Goal: Find specific page/section: Find specific page/section

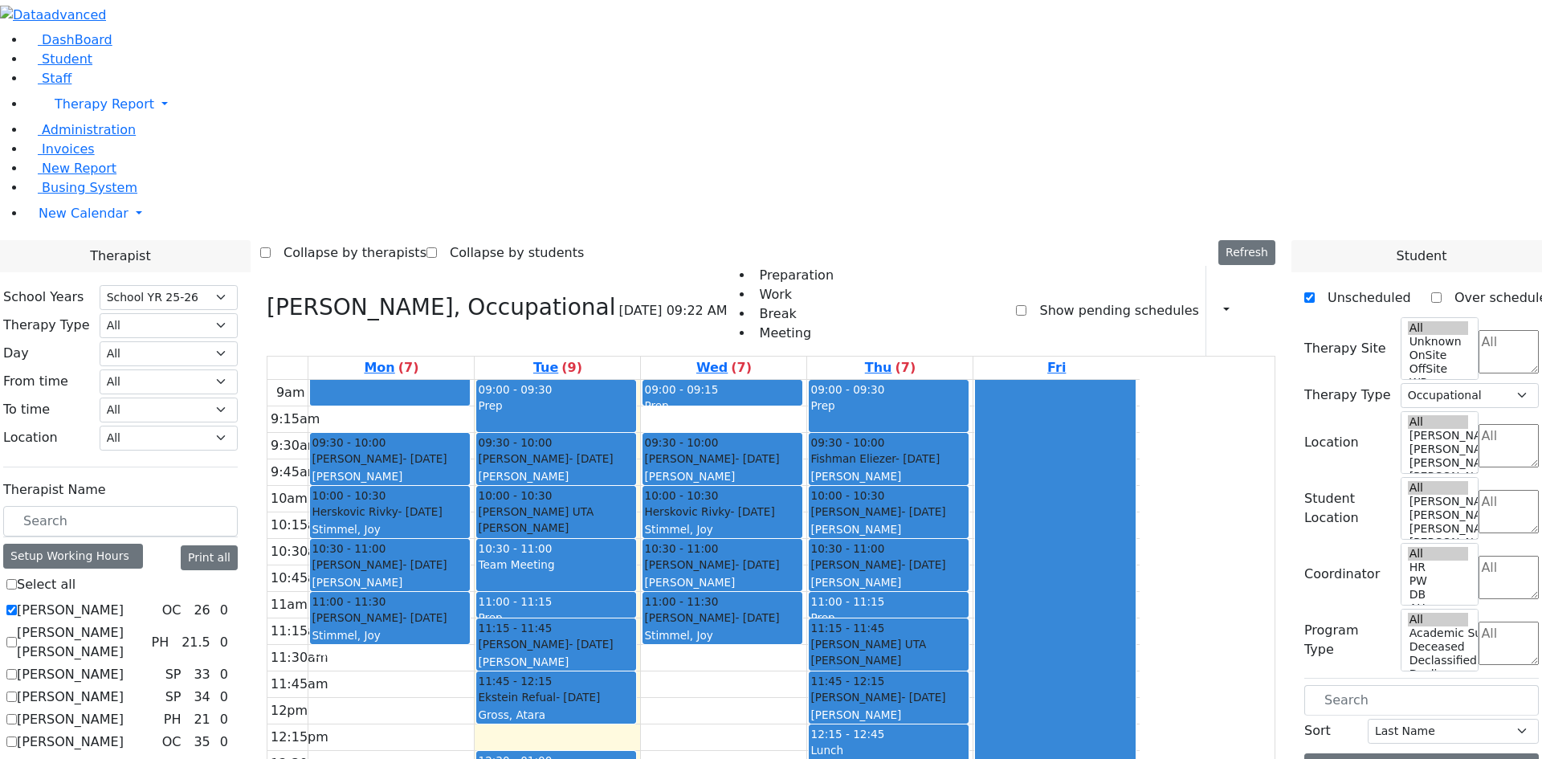
select select "212"
select select "1"
click at [71, 67] on span "Student" at bounding box center [67, 58] width 51 height 15
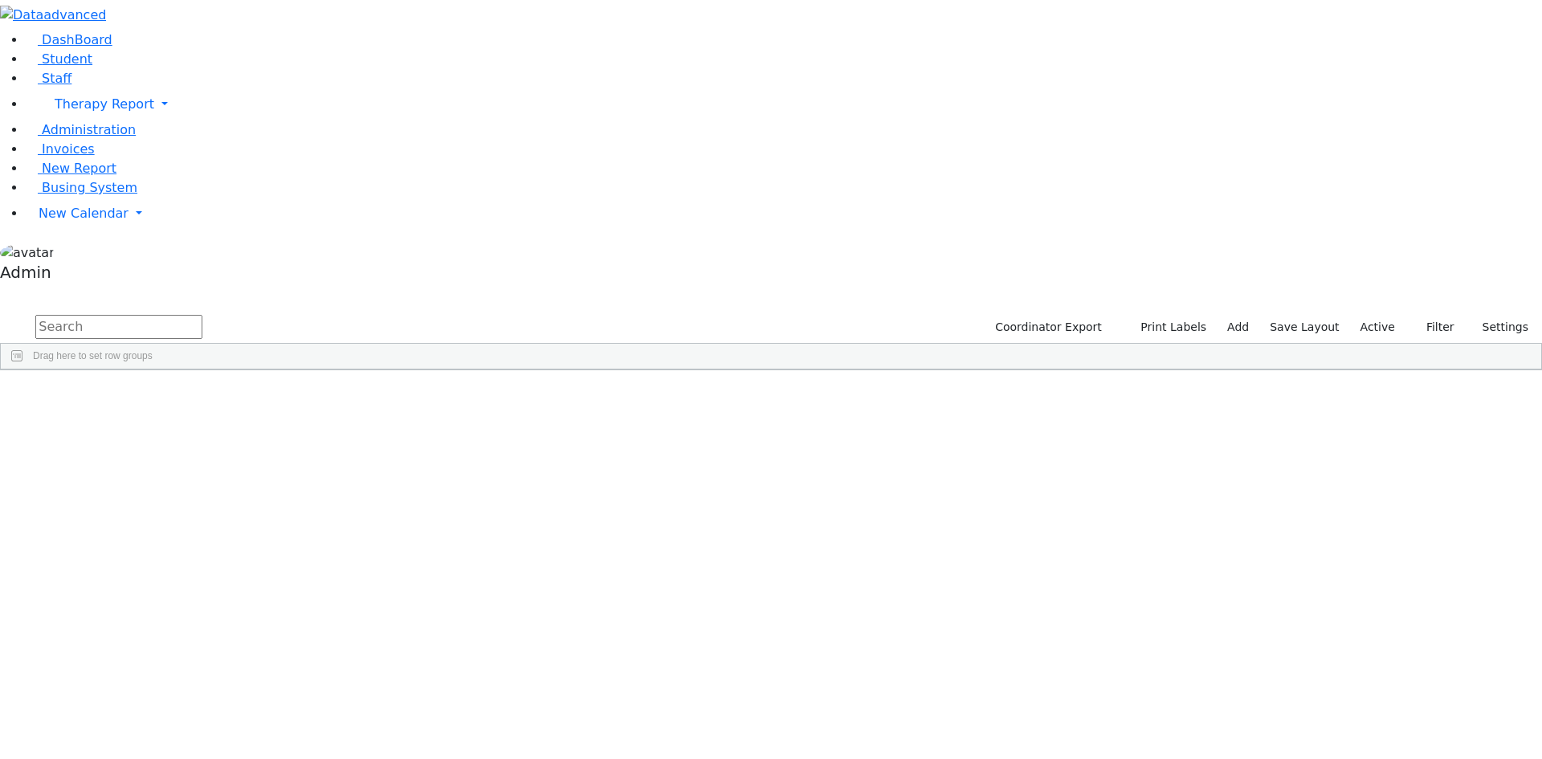
click at [202, 315] on input "text" at bounding box center [118, 327] width 167 height 24
type input "stern"
click at [264, 463] on div "Shmily" at bounding box center [198, 474] width 132 height 22
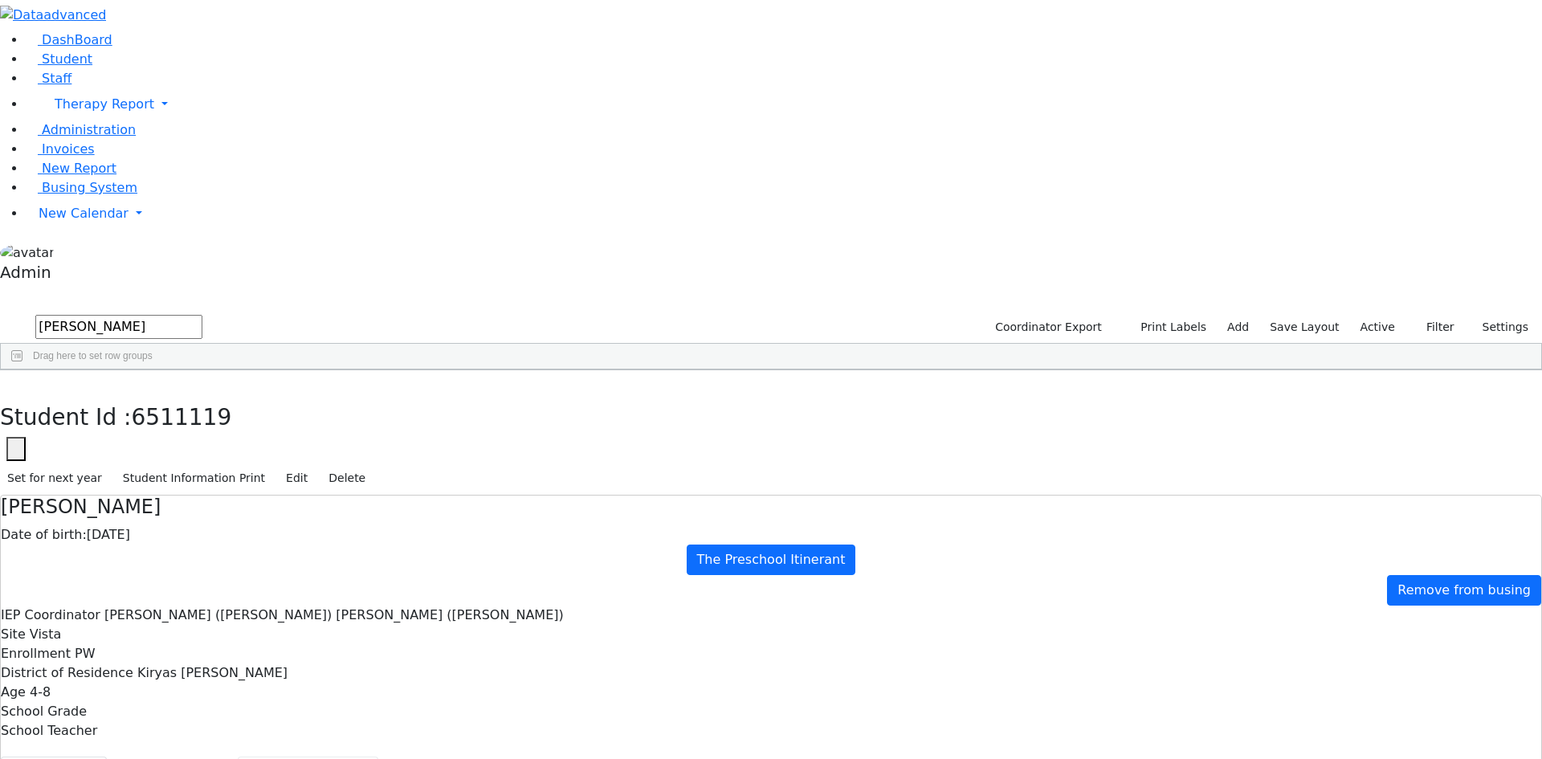
click at [378, 756] on button "Recommendation" at bounding box center [308, 773] width 141 height 34
checkbox input "true"
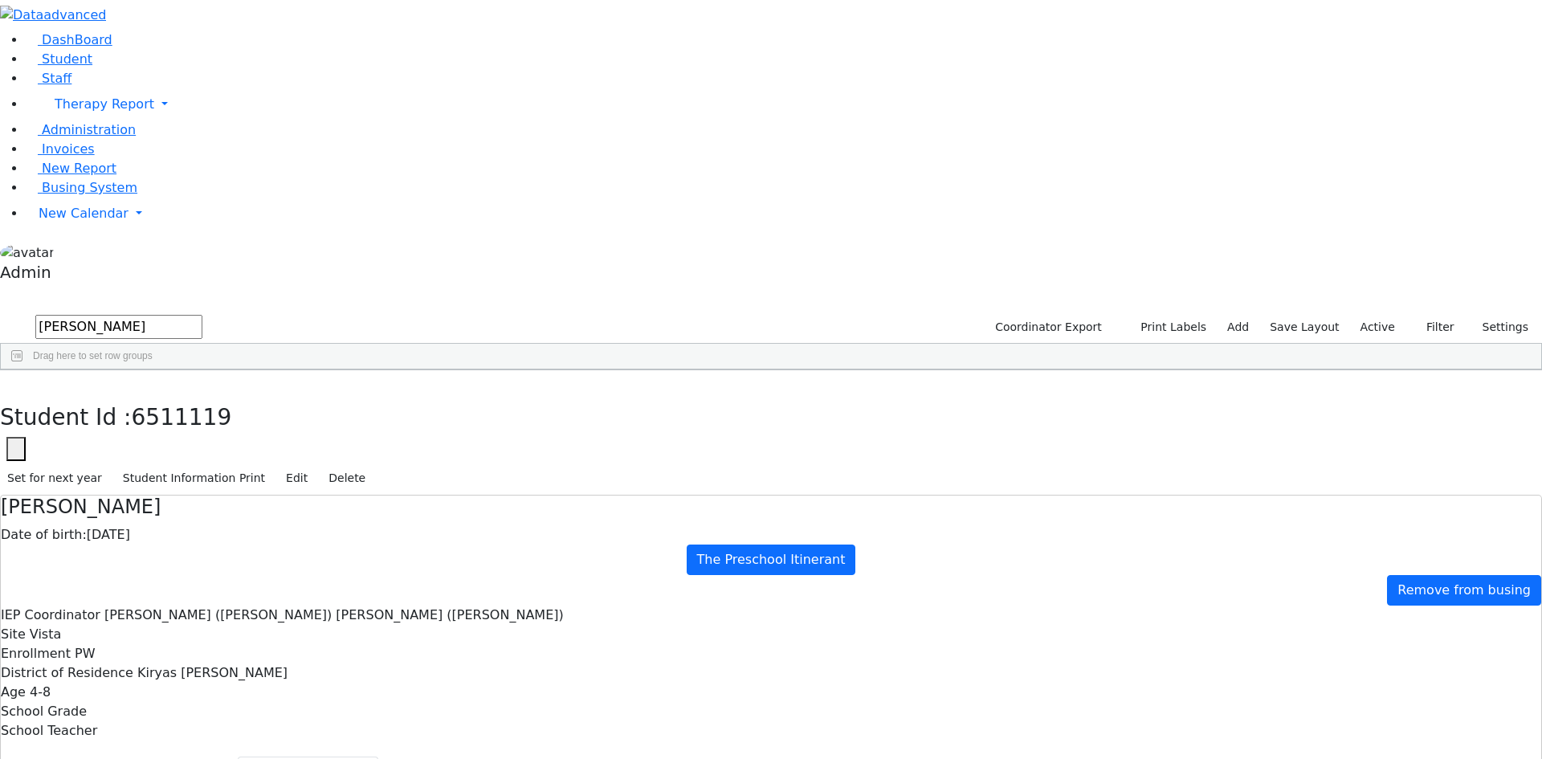
select select "210"
click at [64, 86] on link "Staff" at bounding box center [49, 78] width 46 height 15
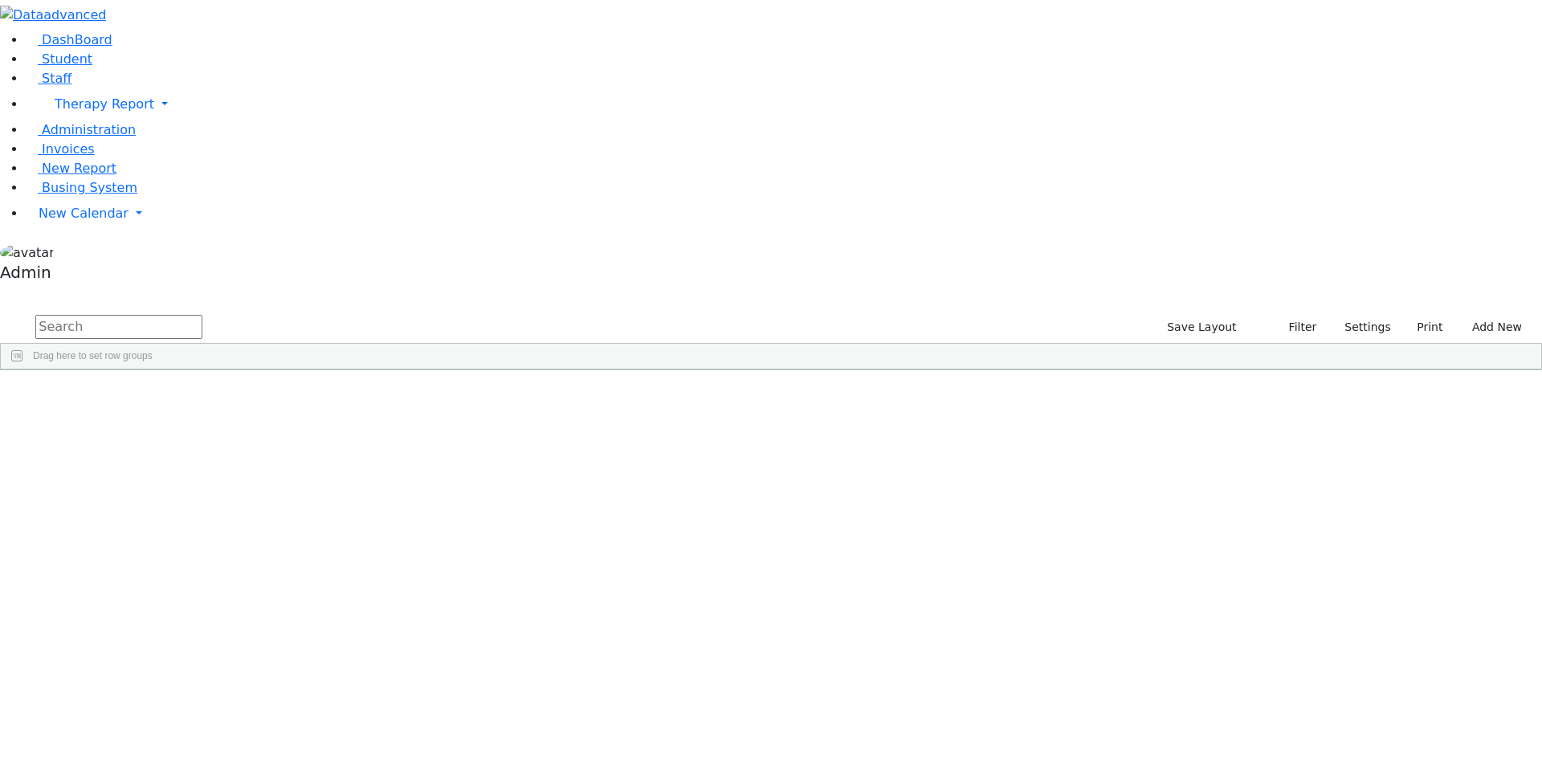
click at [202, 315] on input "text" at bounding box center [118, 327] width 167 height 24
click at [85, 67] on link "Student" at bounding box center [59, 58] width 67 height 15
click at [202, 315] on input "text" at bounding box center [118, 327] width 167 height 24
type input "schon"
click at [264, 396] on div "[PERSON_NAME]" at bounding box center [198, 407] width 132 height 22
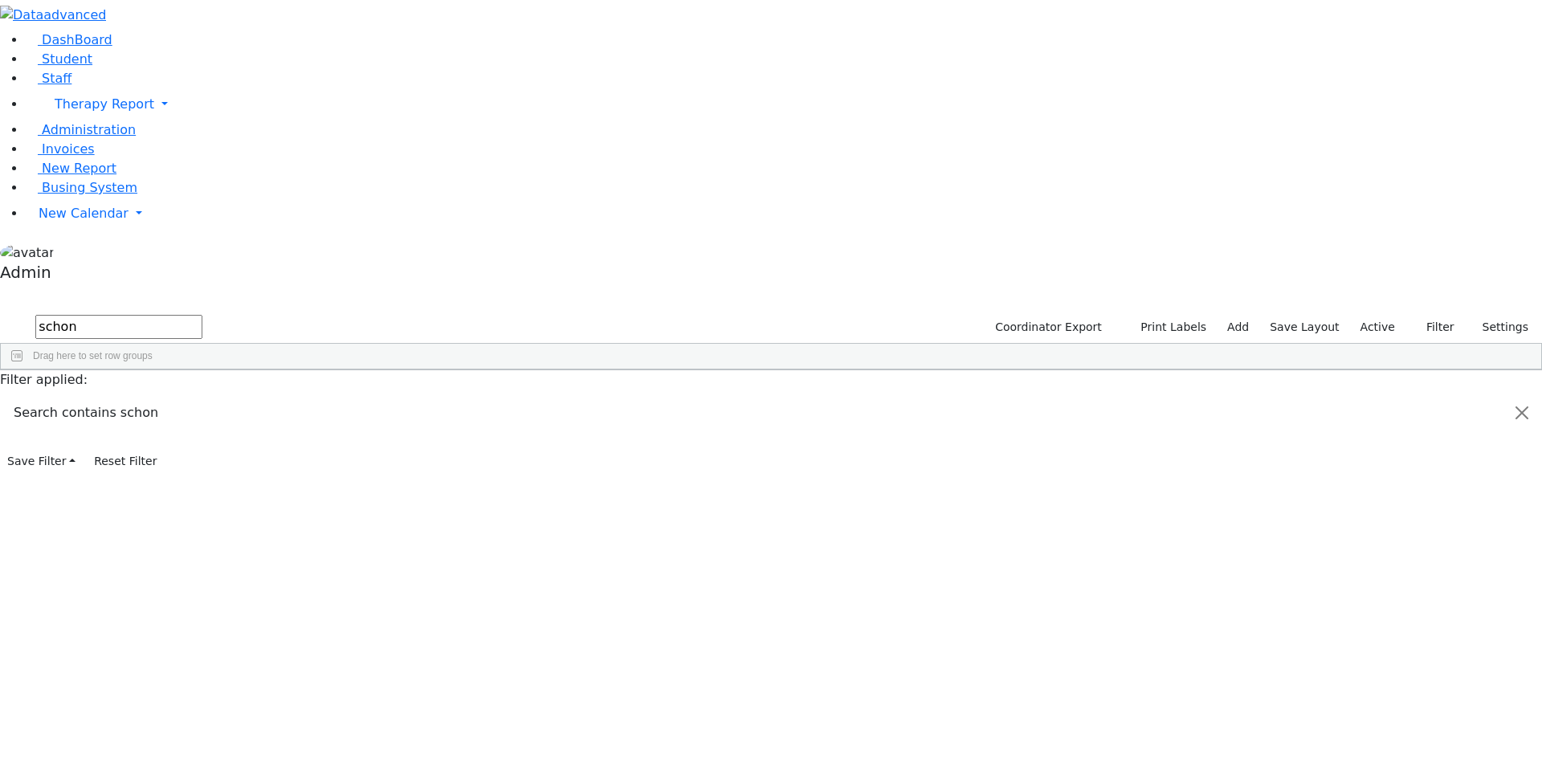
click at [264, 396] on div "[PERSON_NAME]" at bounding box center [198, 407] width 132 height 22
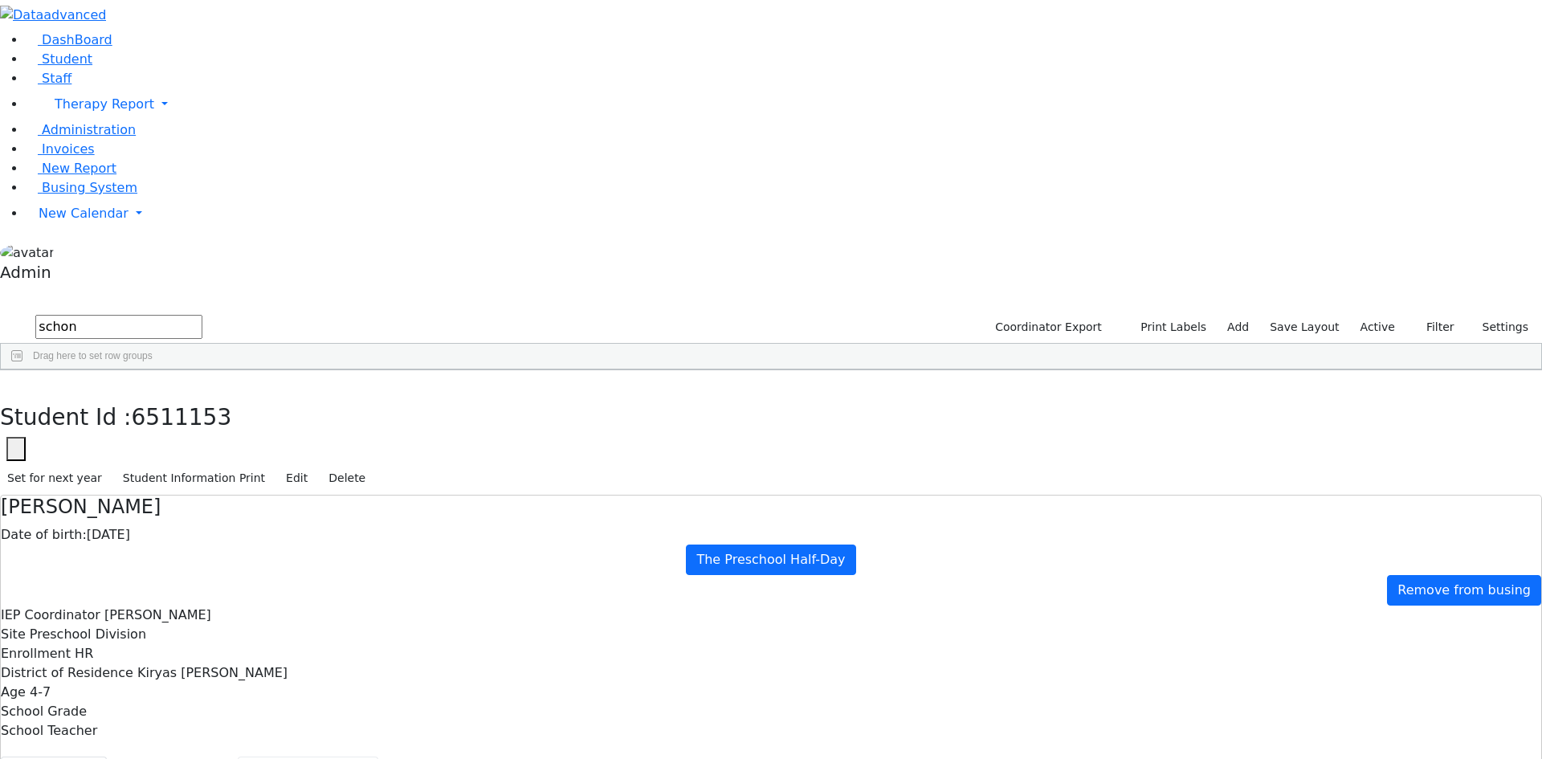
drag, startPoint x: 392, startPoint y: 251, endPoint x: 403, endPoint y: 248, distance: 11.7
click at [378, 756] on button "Recommendation" at bounding box center [308, 773] width 141 height 34
checkbox input "true"
select select "210"
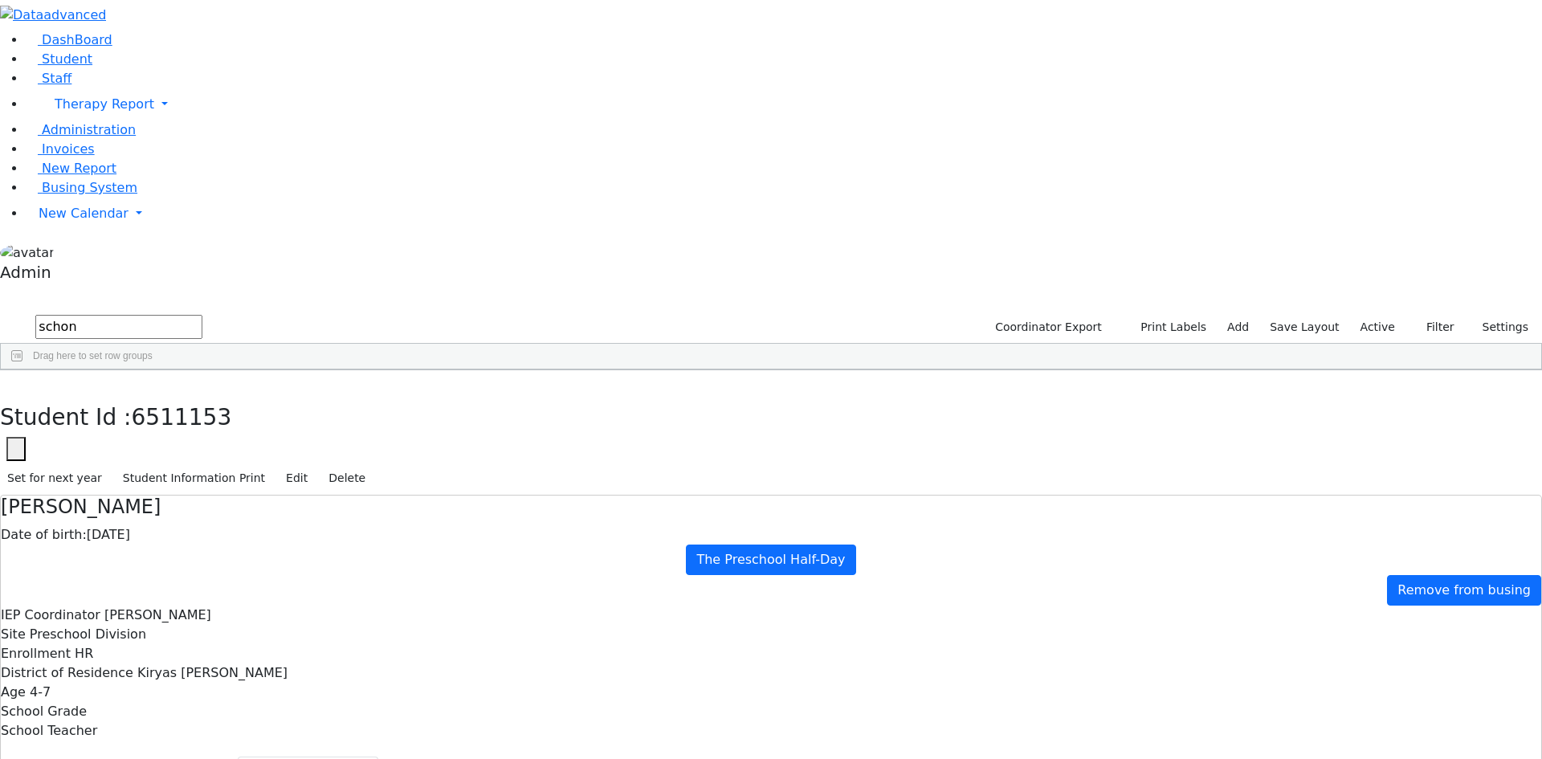
drag, startPoint x: 271, startPoint y: 66, endPoint x: 148, endPoint y: 73, distance: 123.1
click at [148, 73] on div "DashBoard Student Staff Therapy Report Student Old Calendar Report Admin" at bounding box center [771, 492] width 1542 height 984
type input "ostr"
click at [143, 23] on button "button" at bounding box center [126, 15] width 33 height 31
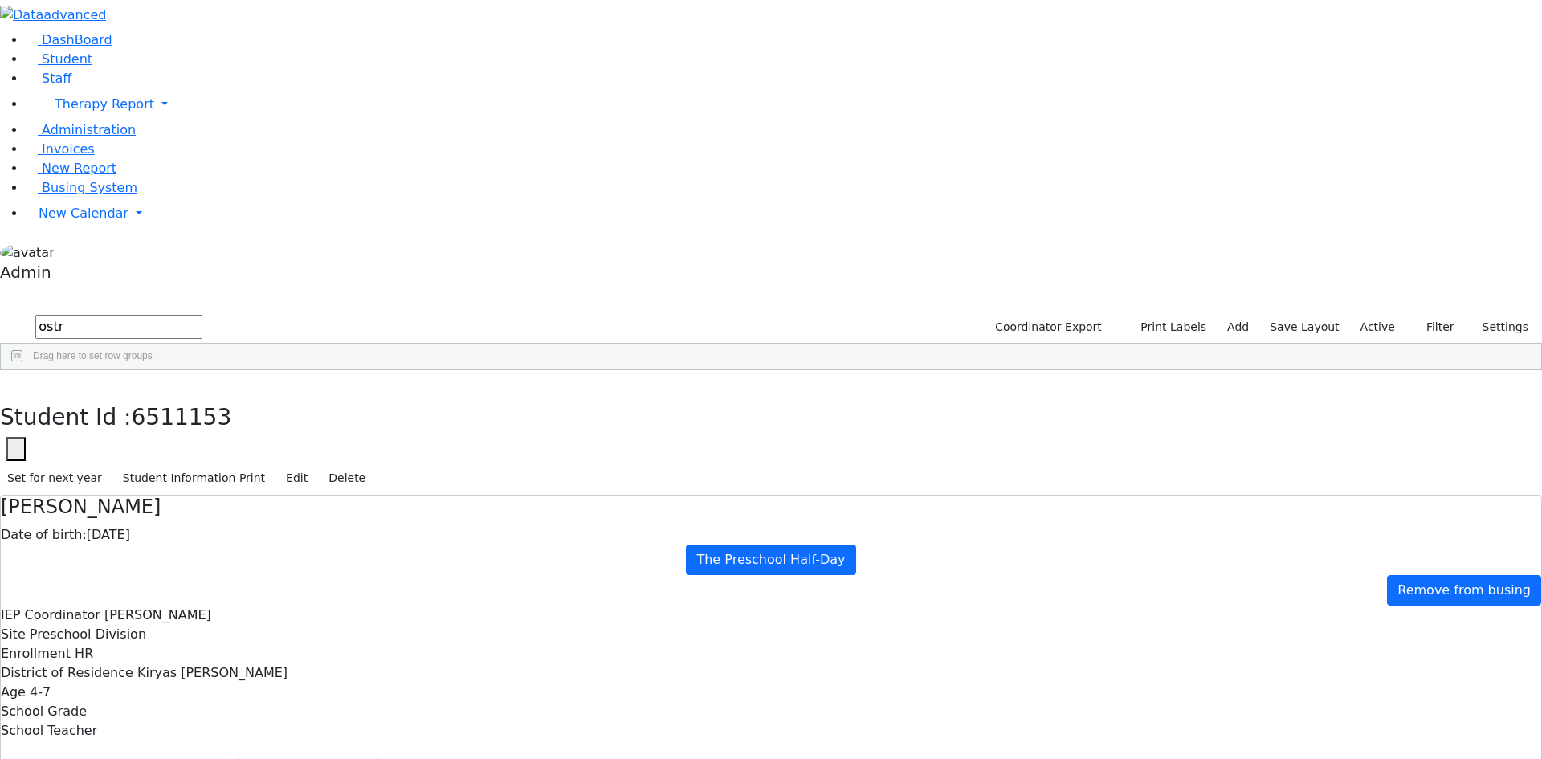
click at [147, 396] on div "[PERSON_NAME]" at bounding box center [74, 407] width 146 height 22
select select "210"
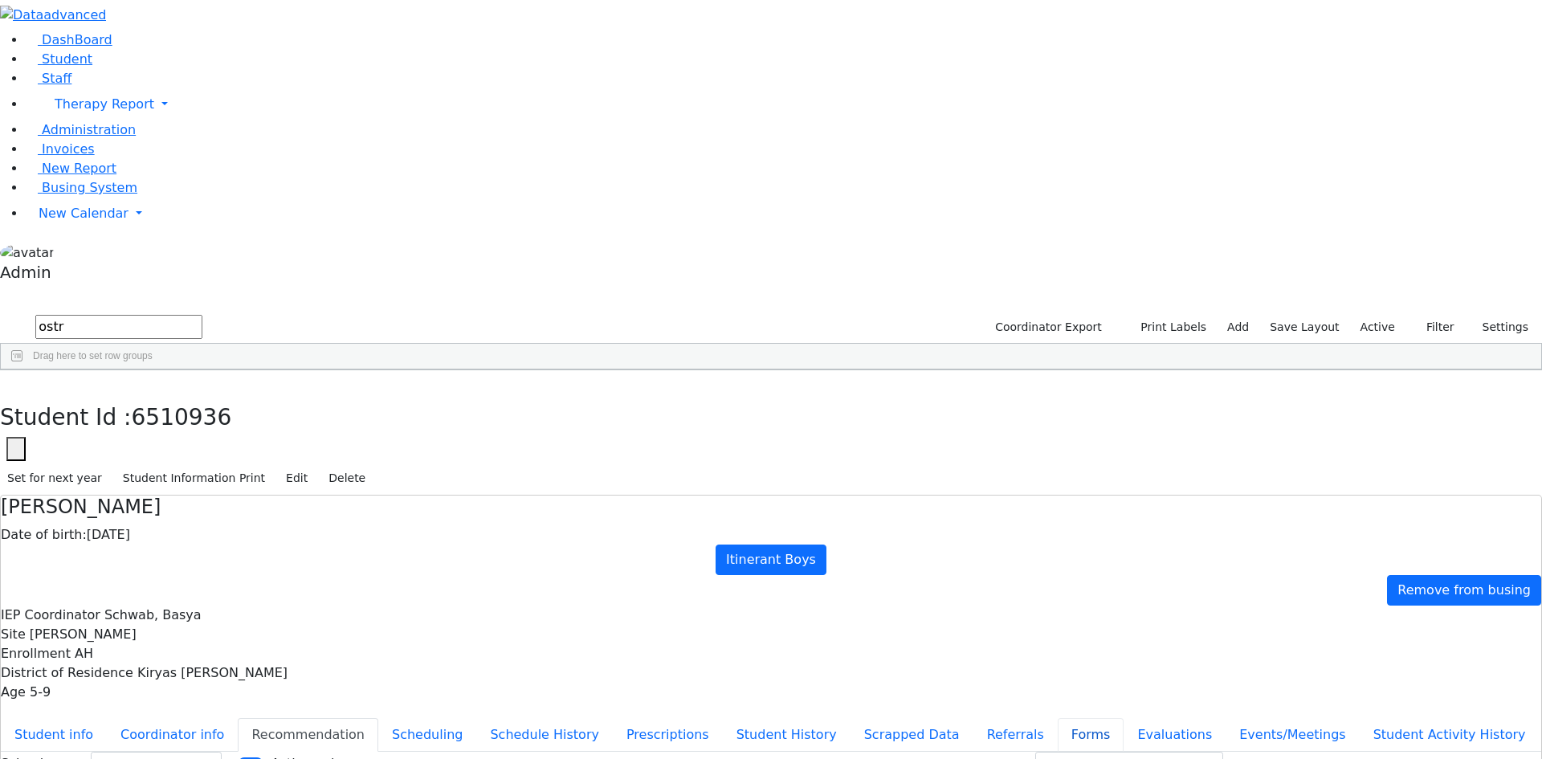
click at [1057, 718] on button "Forms" at bounding box center [1090, 735] width 67 height 34
type input "Mrs. Silka Ostreicher"
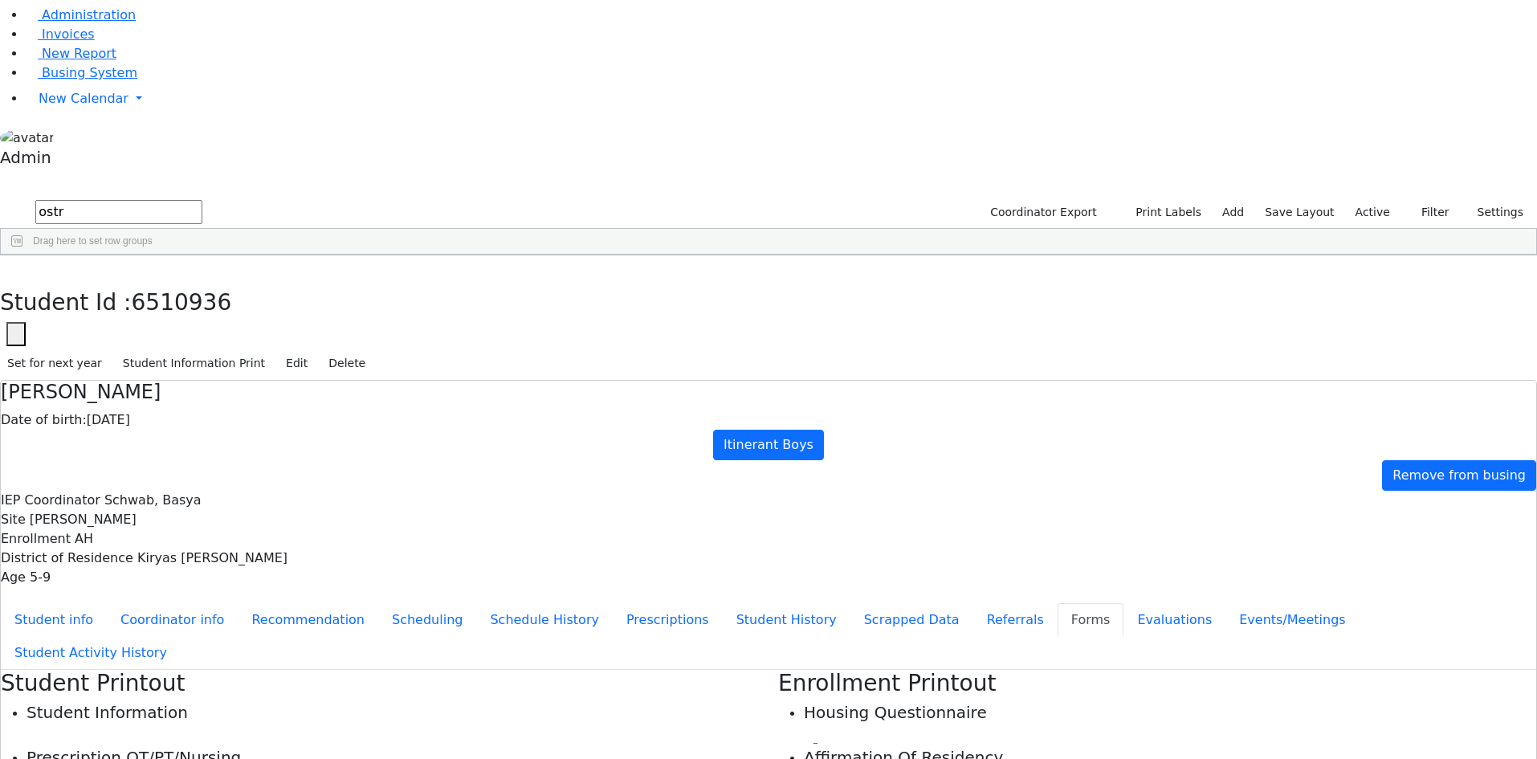
scroll to position [122, 0]
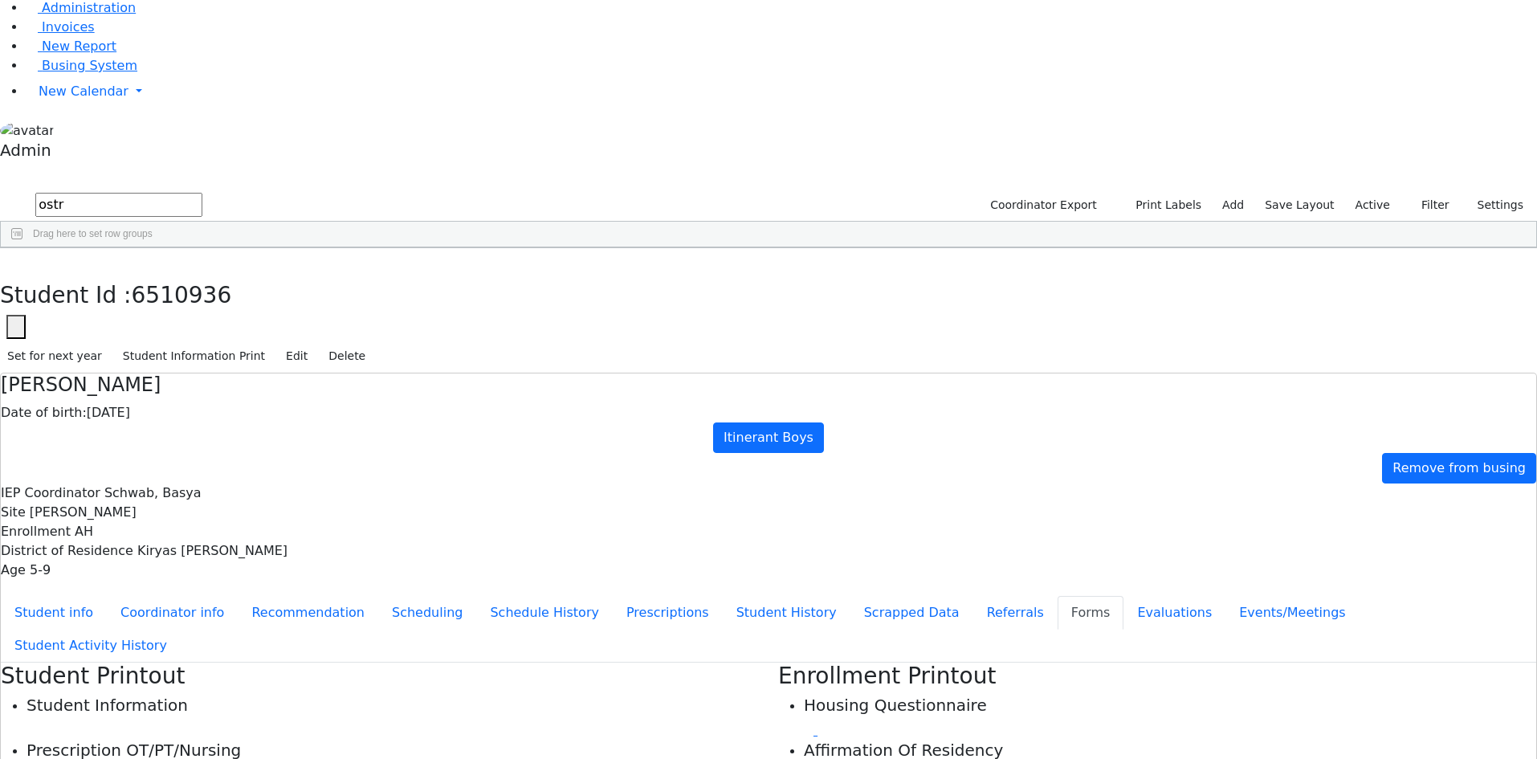
drag, startPoint x: 1302, startPoint y: 727, endPoint x: 937, endPoint y: 750, distance: 366.0
drag, startPoint x: 1036, startPoint y: 238, endPoint x: 1099, endPoint y: 579, distance: 346.3
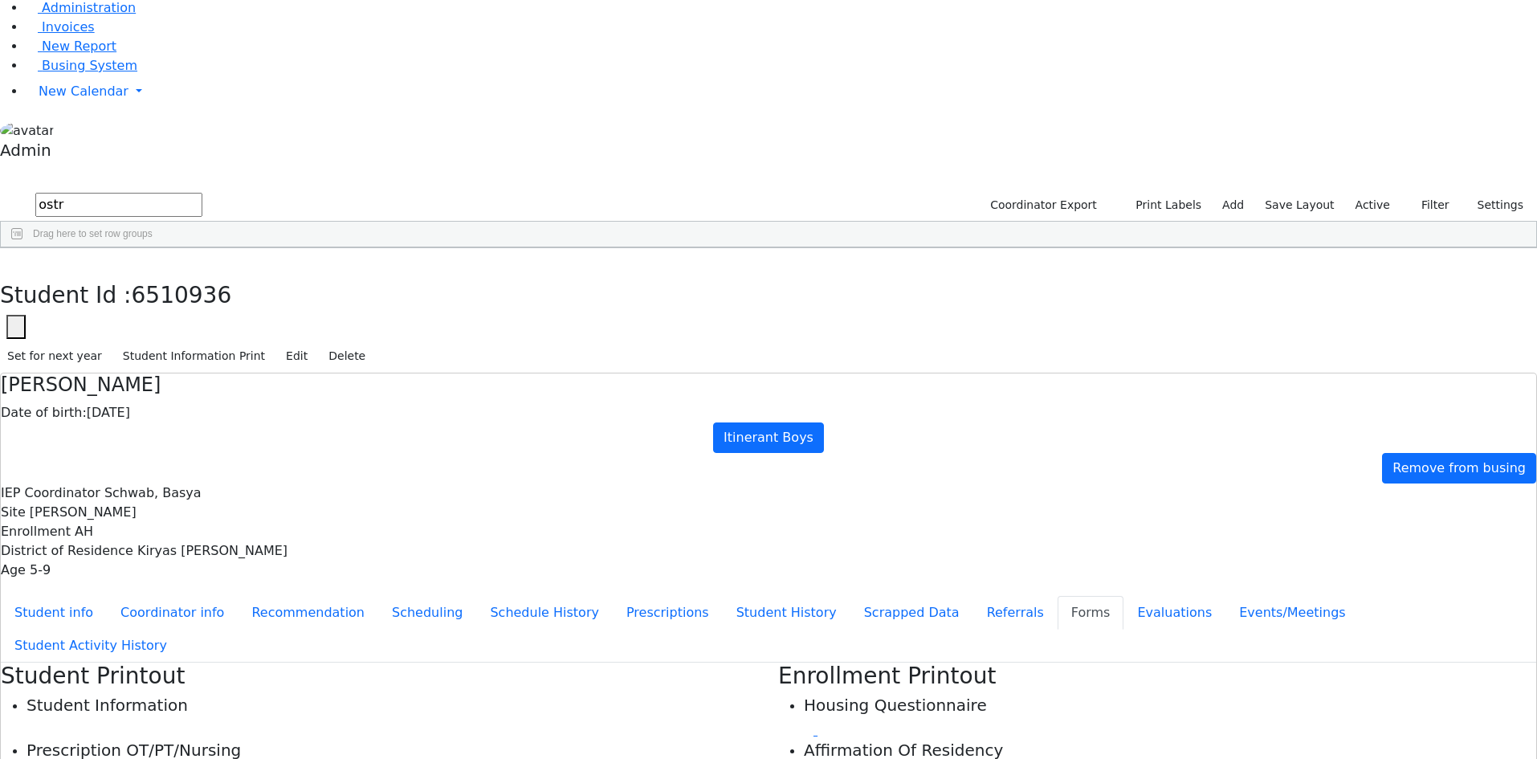
click at [393, 373] on h4 "Gedalye Ostreicher" at bounding box center [768, 384] width 1535 height 23
copy div "Gedalye Ostreicher"
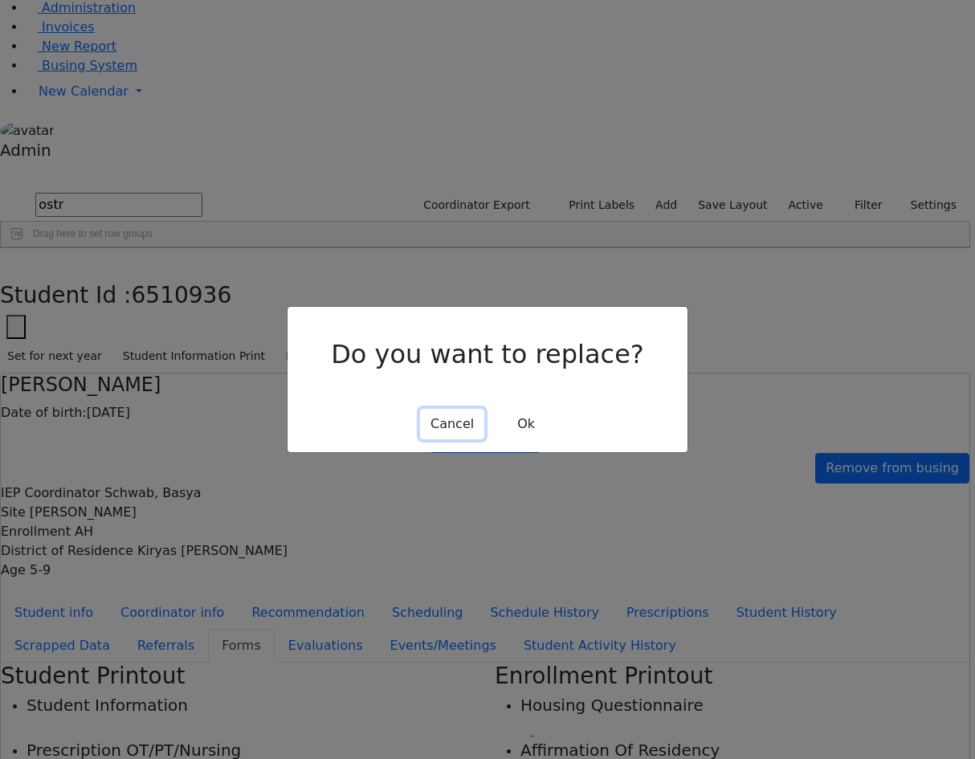
click at [455, 415] on button "Cancel" at bounding box center [452, 424] width 64 height 31
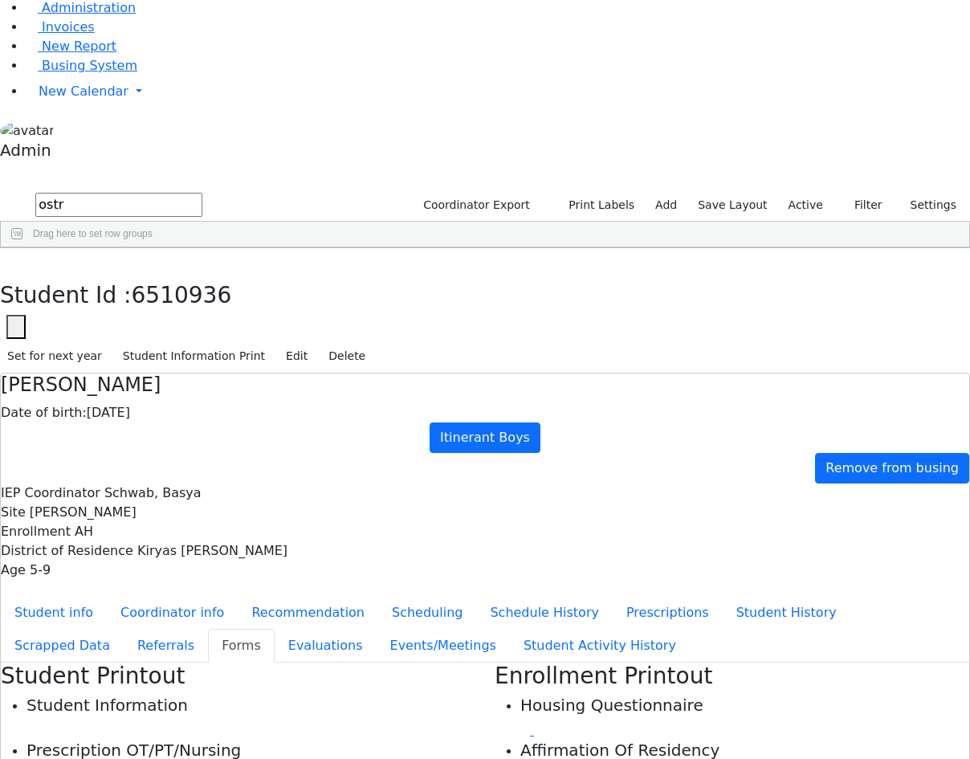
click at [82, 699] on body "Print Schedule Options Show Birthday Show Time Interval Show School Grad Pdf Sa…" at bounding box center [485, 768] width 970 height 1780
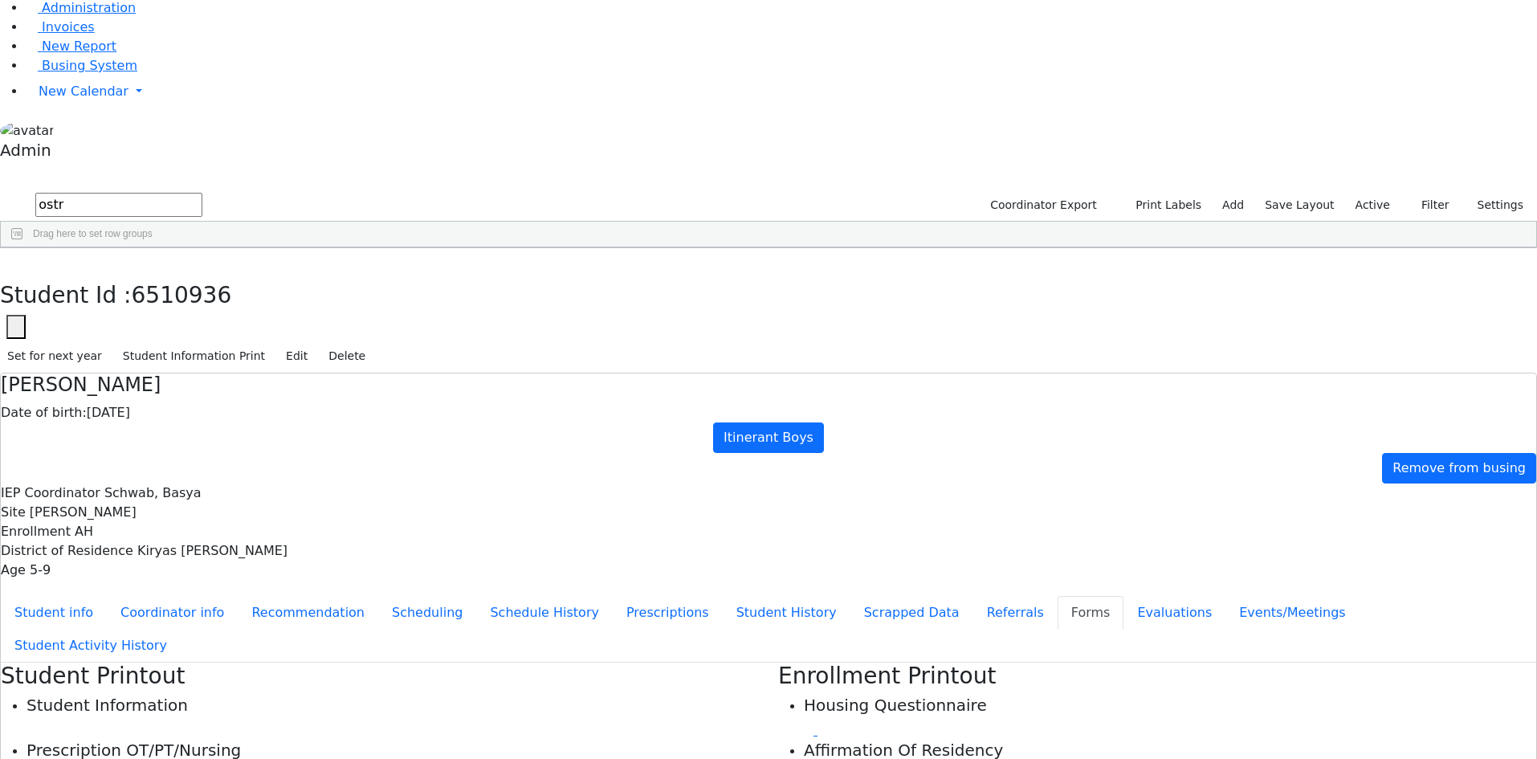
click at [83, 99] on span "New Calendar" at bounding box center [84, 90] width 90 height 15
click at [77, 131] on span "Calendar" at bounding box center [64, 123] width 58 height 15
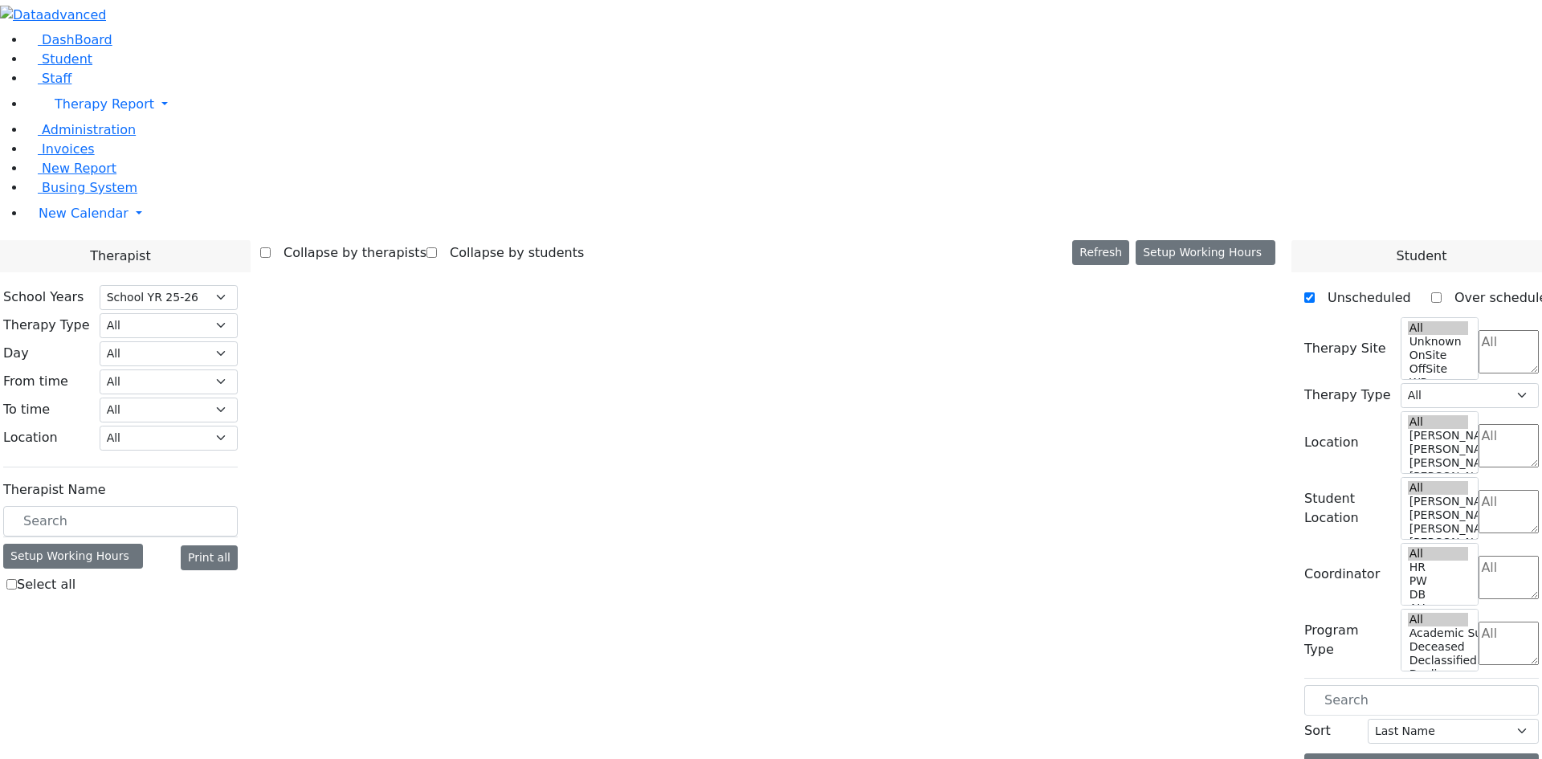
select select "212"
select select "1"
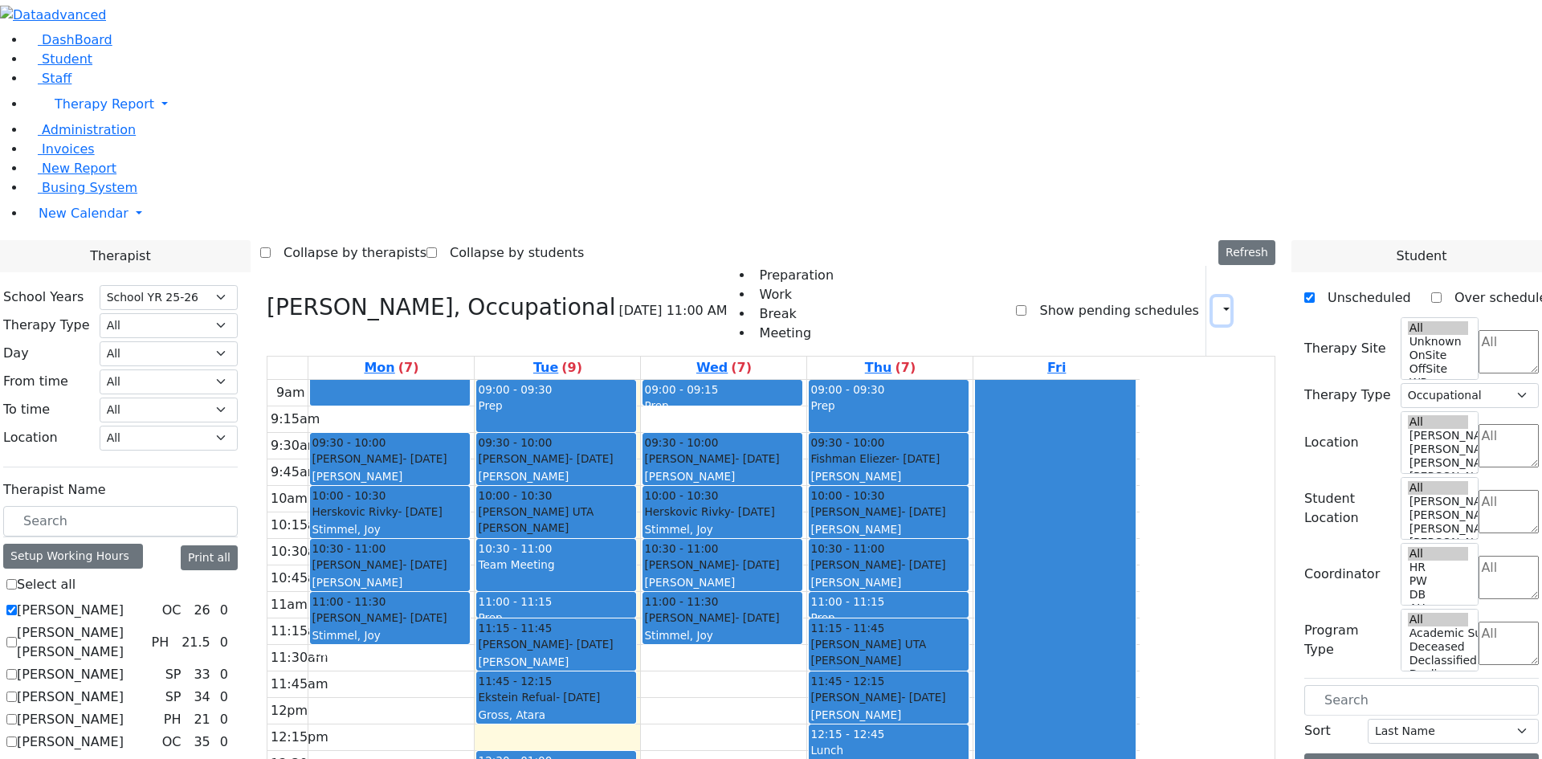
click at [1212, 297] on button "button" at bounding box center [1221, 310] width 18 height 27
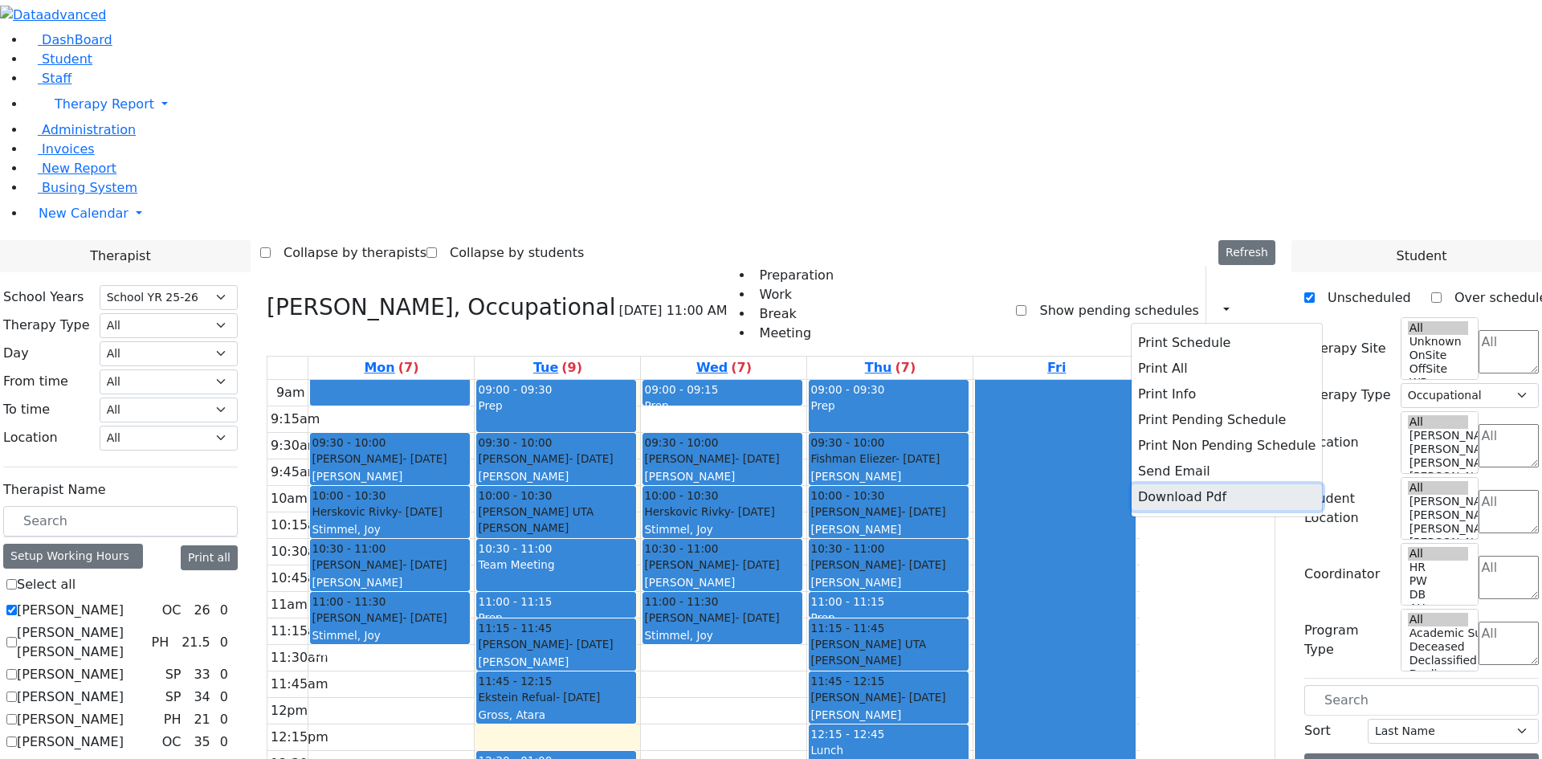
click at [1172, 484] on button "Download Pdf" at bounding box center [1226, 497] width 190 height 26
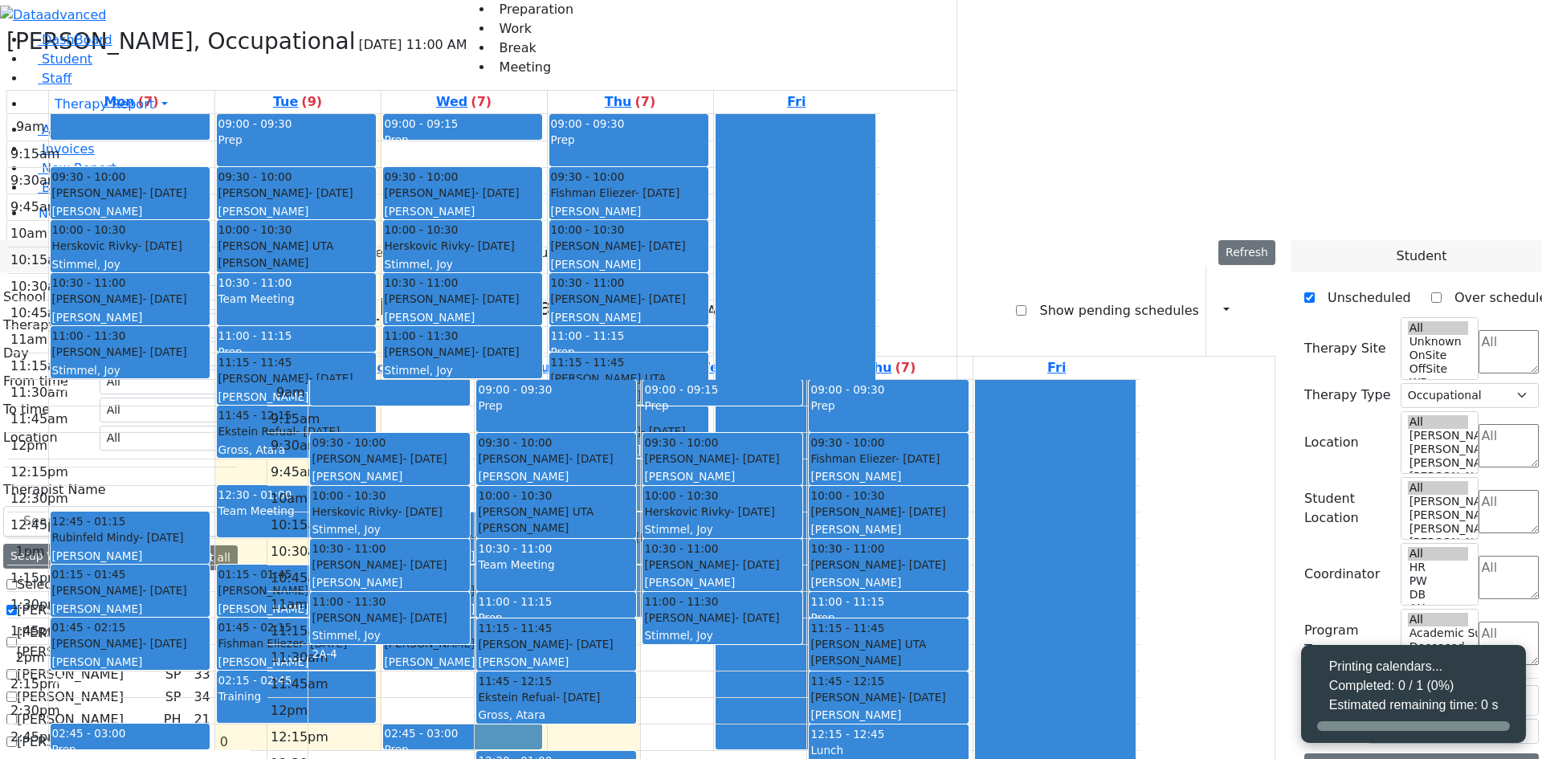
select select "212"
select select "1"
click at [1215, 297] on button "button" at bounding box center [1221, 310] width 18 height 27
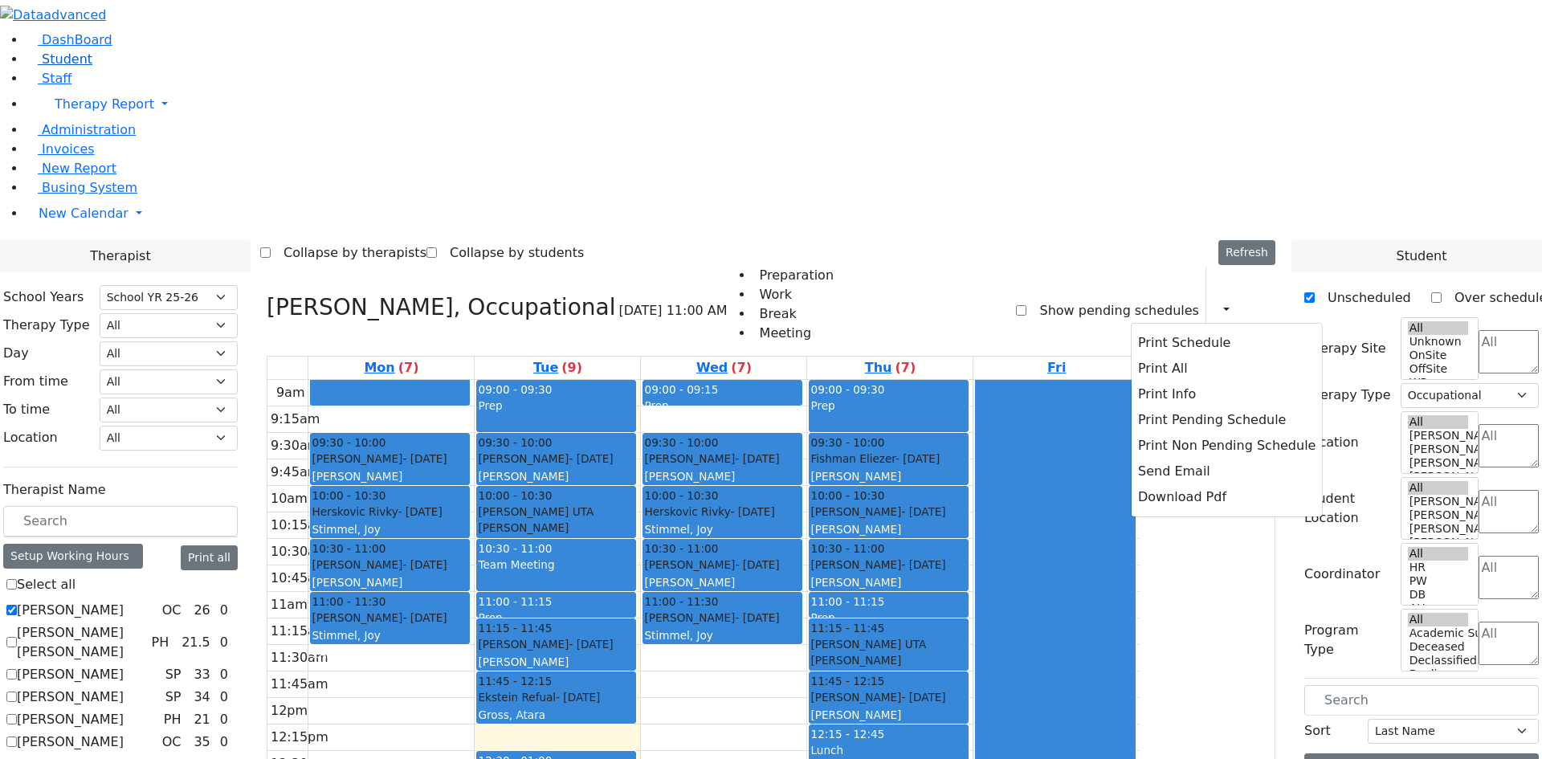
click at [73, 67] on span "Student" at bounding box center [67, 58] width 51 height 15
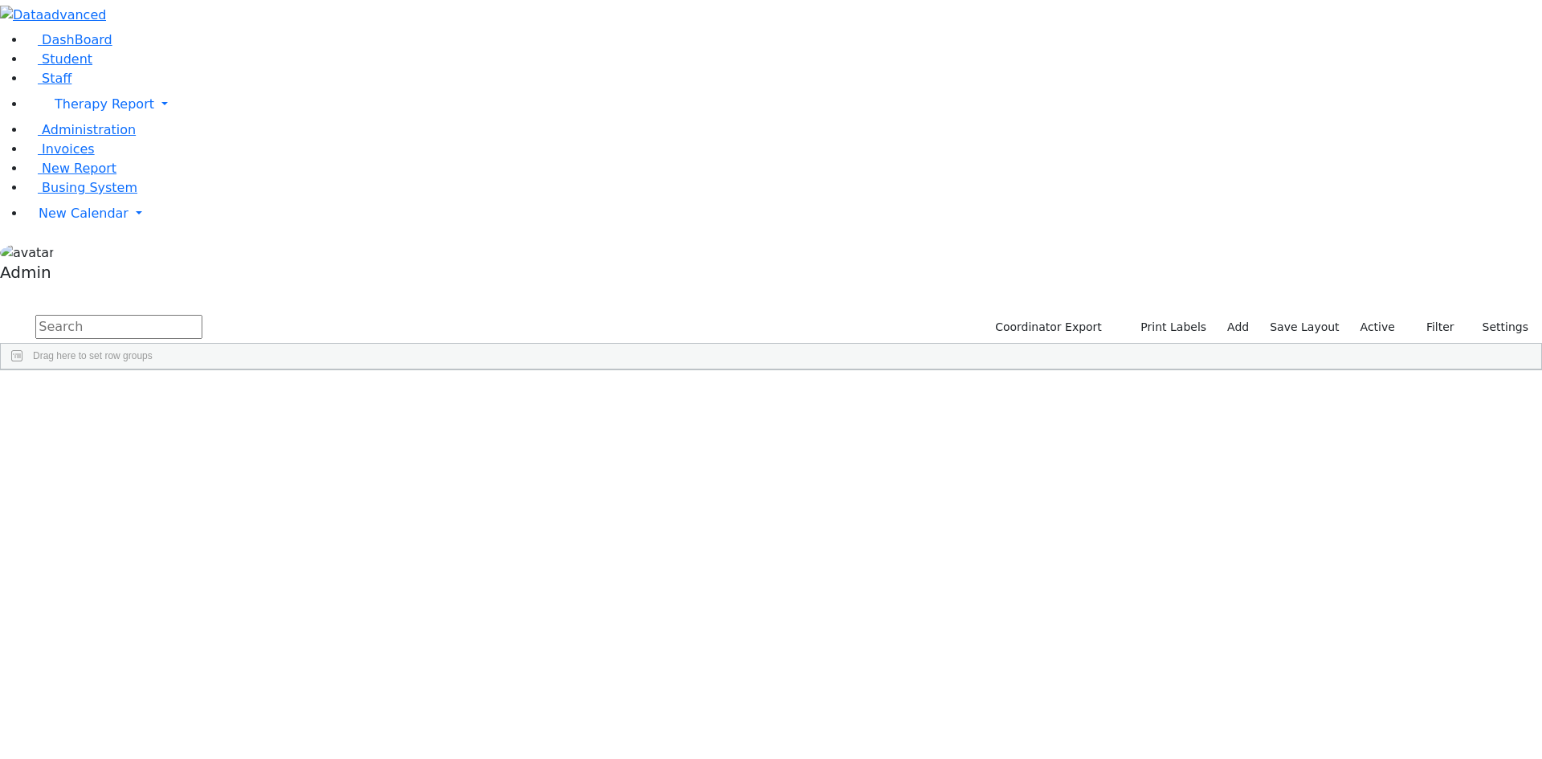
click at [779, 758] on span "Print" at bounding box center [724, 770] width 110 height 22
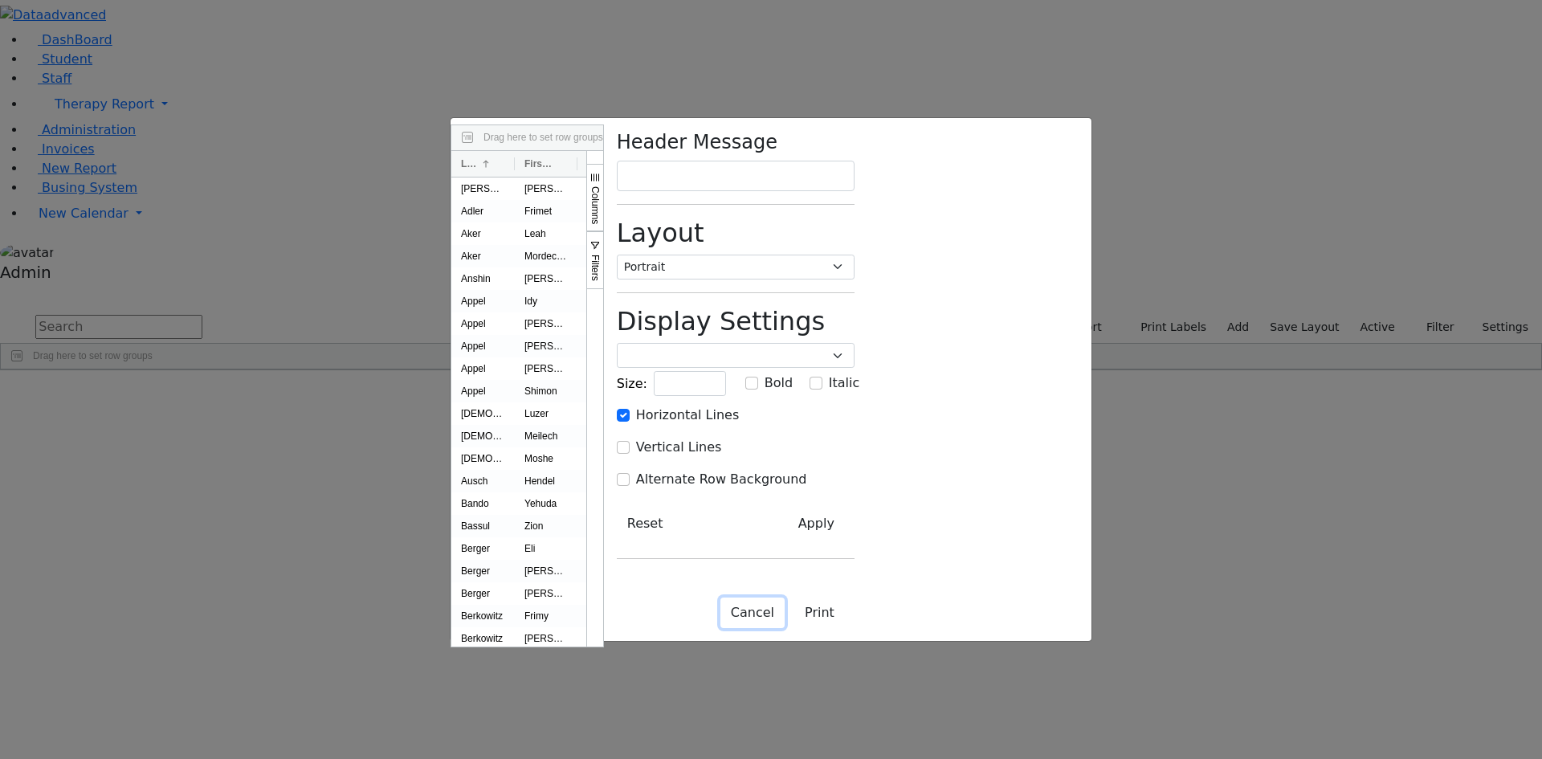
click at [784, 628] on button "Cancel" at bounding box center [752, 612] width 64 height 31
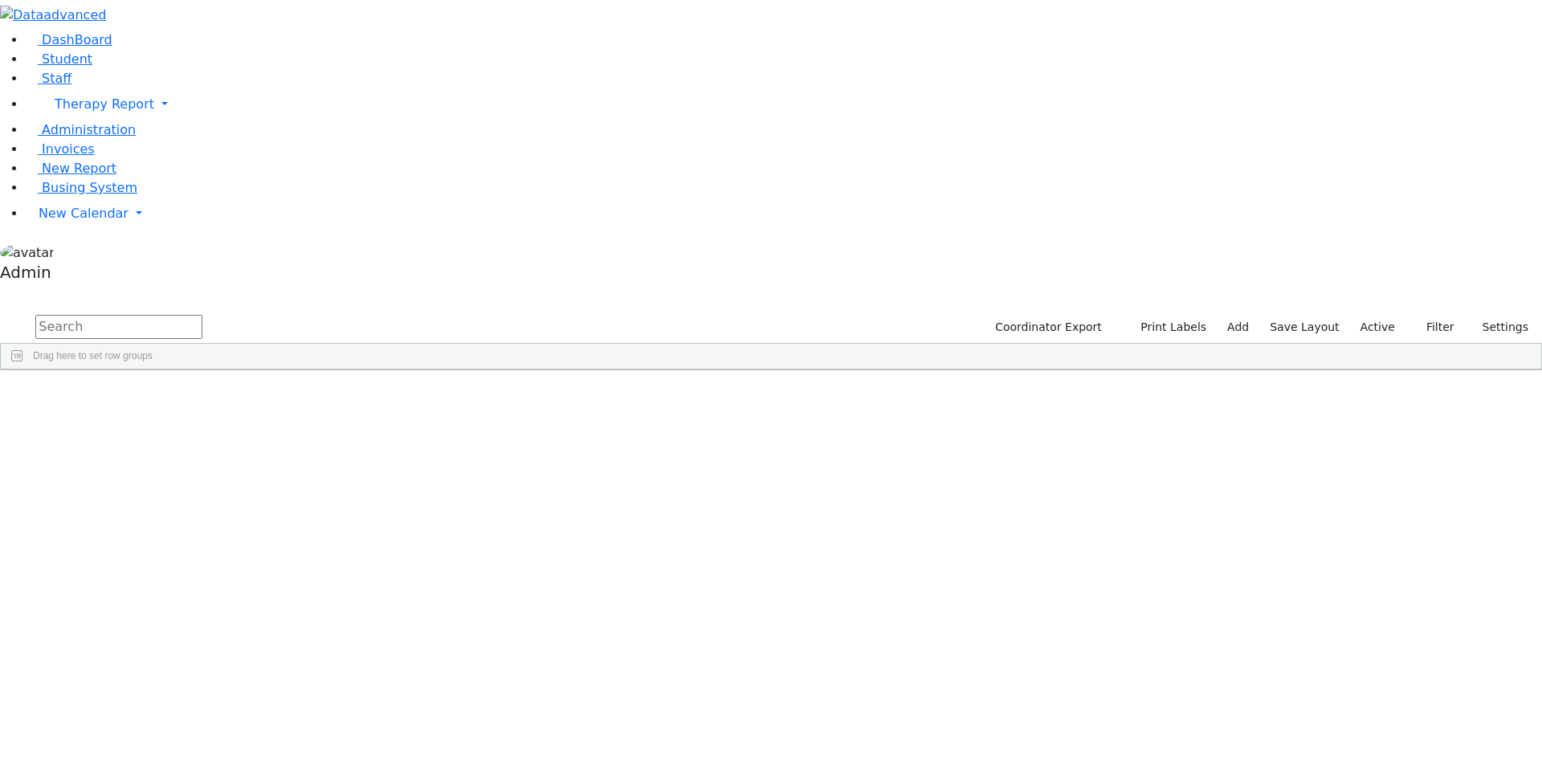
click at [202, 315] on input "text" at bounding box center [118, 327] width 167 height 24
click at [264, 636] on div "[PERSON_NAME]" at bounding box center [198, 647] width 132 height 22
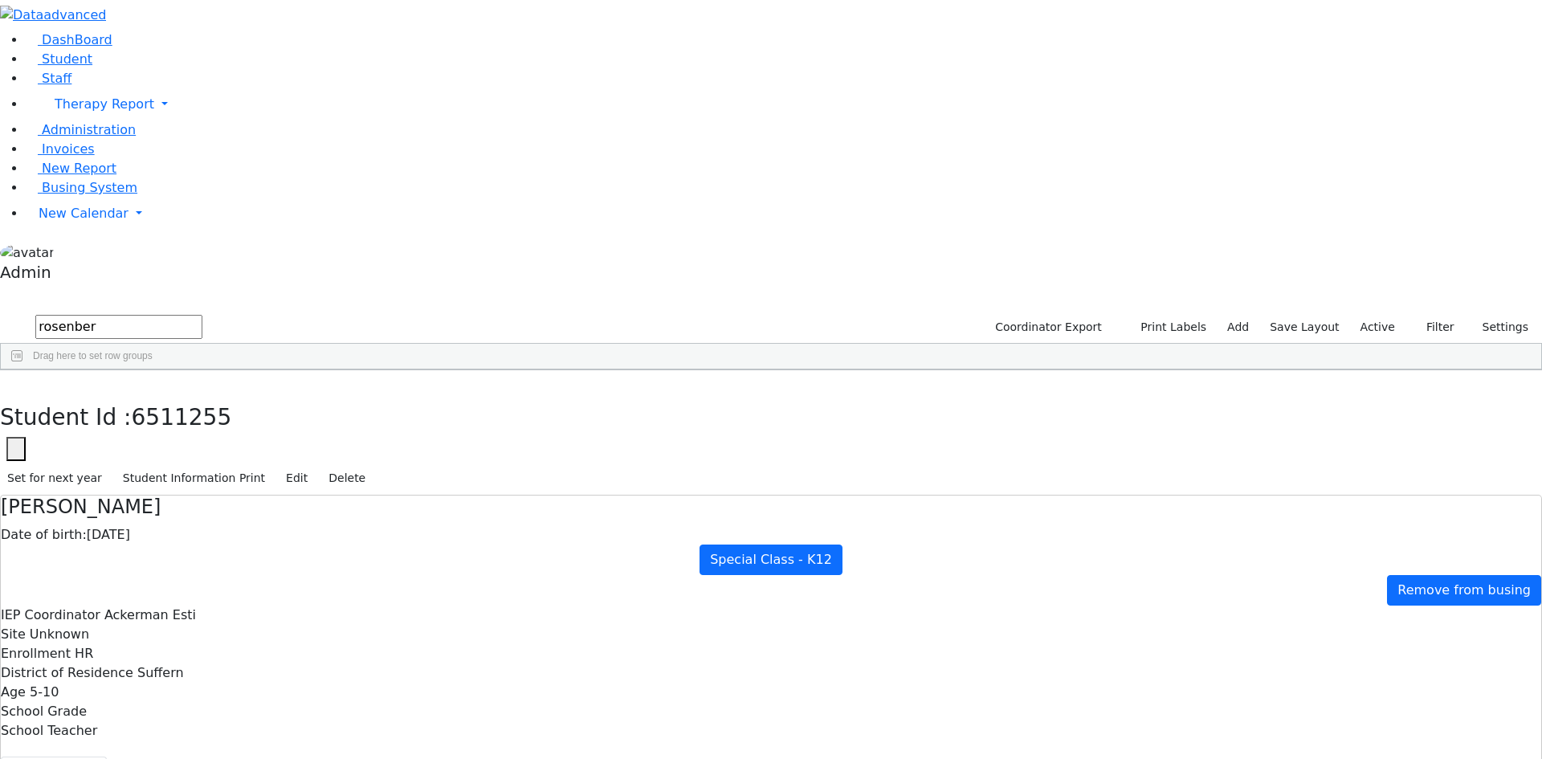
scroll to position [61, 0]
drag, startPoint x: 842, startPoint y: 694, endPoint x: 971, endPoint y: 698, distance: 129.3
copy span "[EMAIL_ADDRESS][DOMAIN_NAME]"
click at [143, 28] on button "button" at bounding box center [126, 15] width 33 height 31
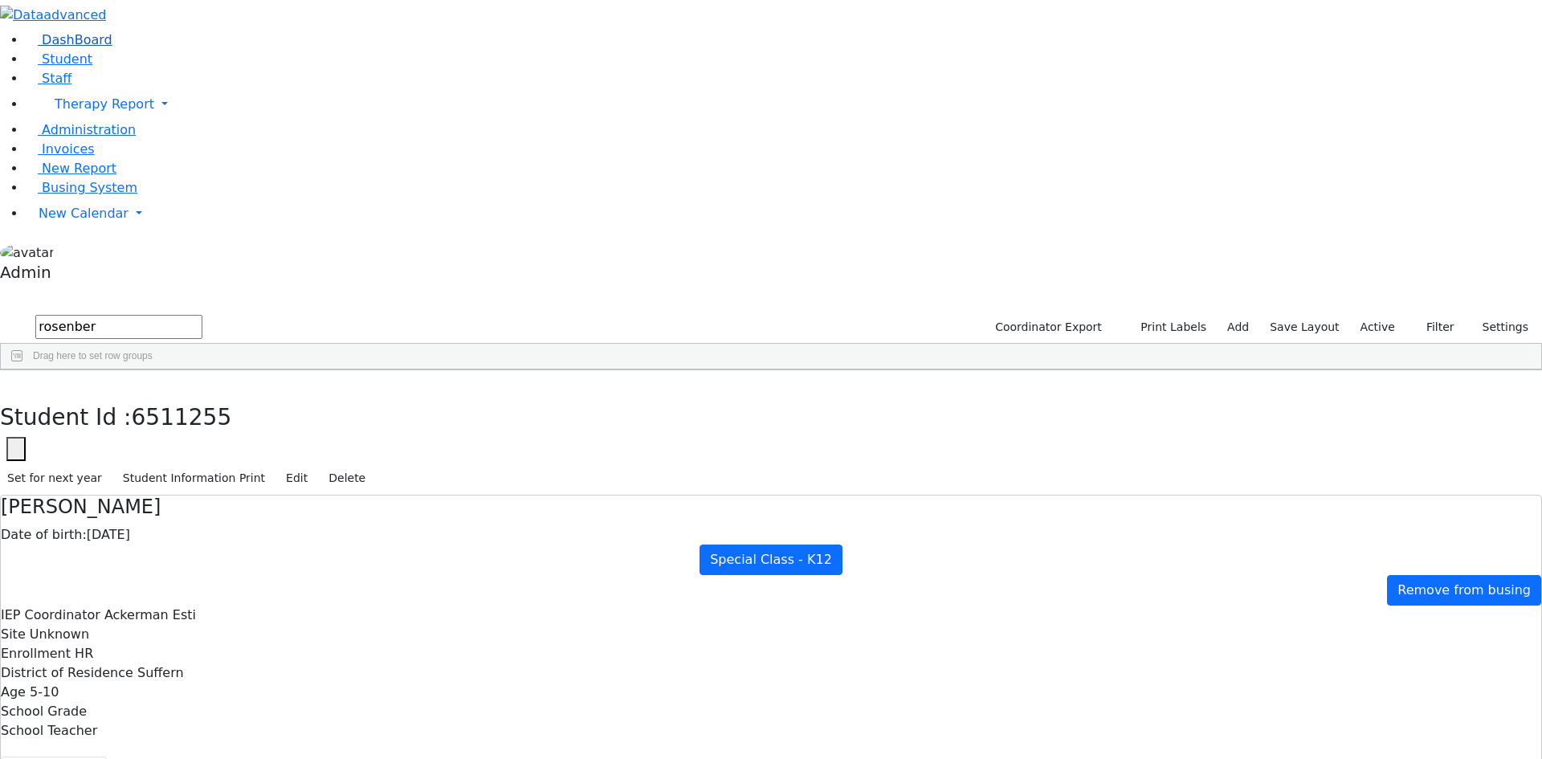
drag, startPoint x: 204, startPoint y: 77, endPoint x: 29, endPoint y: 67, distance: 175.3
click at [29, 67] on div "DashBoard Student Staff Therapy Report Student Old Calendar Report Admin" at bounding box center [771, 760] width 1542 height 1521
type input "ostr"
click at [128, 441] on div "[PERSON_NAME]" at bounding box center [67, 452] width 132 height 22
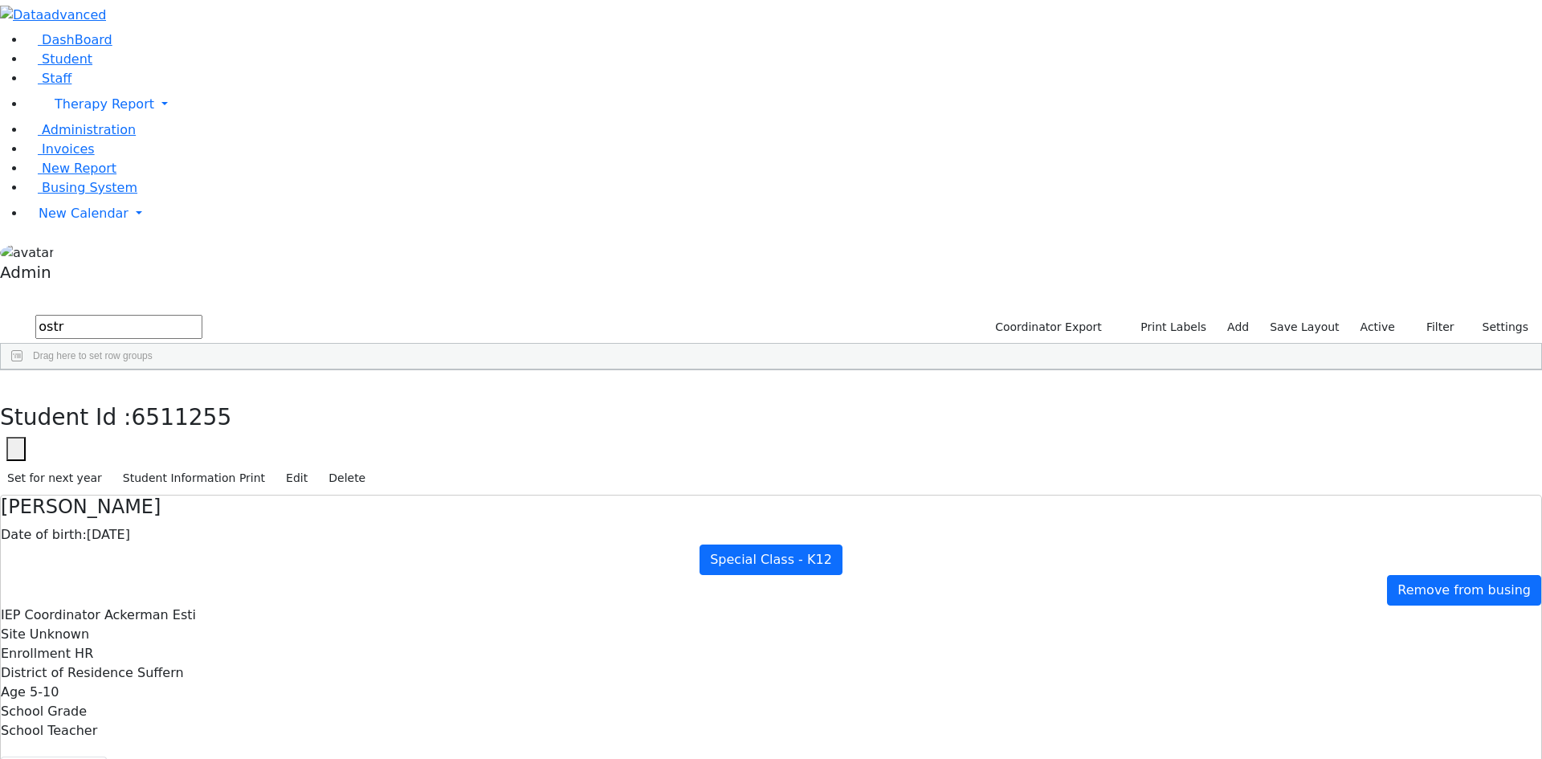
click at [128, 441] on div "[PERSON_NAME]" at bounding box center [67, 452] width 132 height 22
click at [378, 756] on button "Recommendation" at bounding box center [308, 773] width 141 height 34
checkbox input "true"
select select "210"
